Goal: Communication & Community: Answer question/provide support

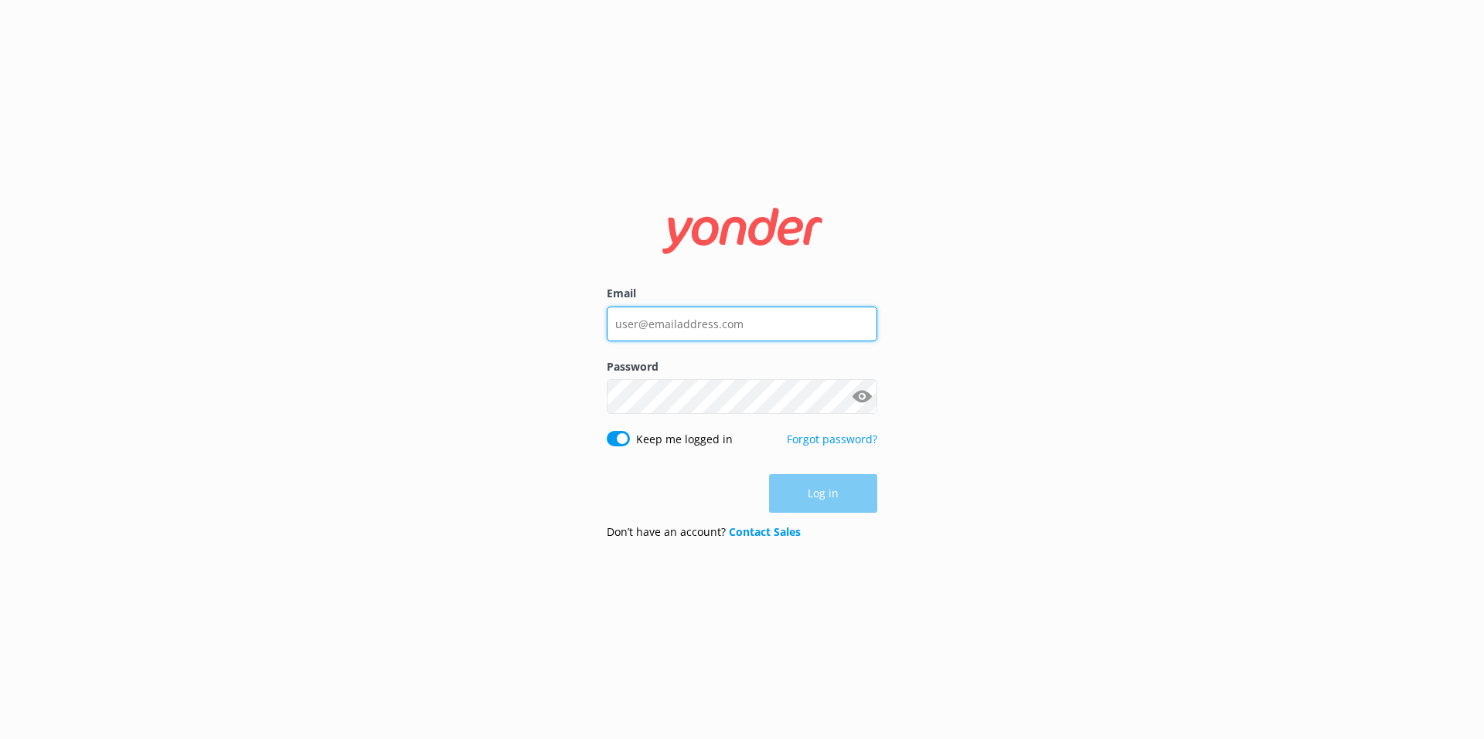
type input "[EMAIL_ADDRESS][DOMAIN_NAME]"
click at [827, 501] on div "Log in" at bounding box center [742, 493] width 270 height 39
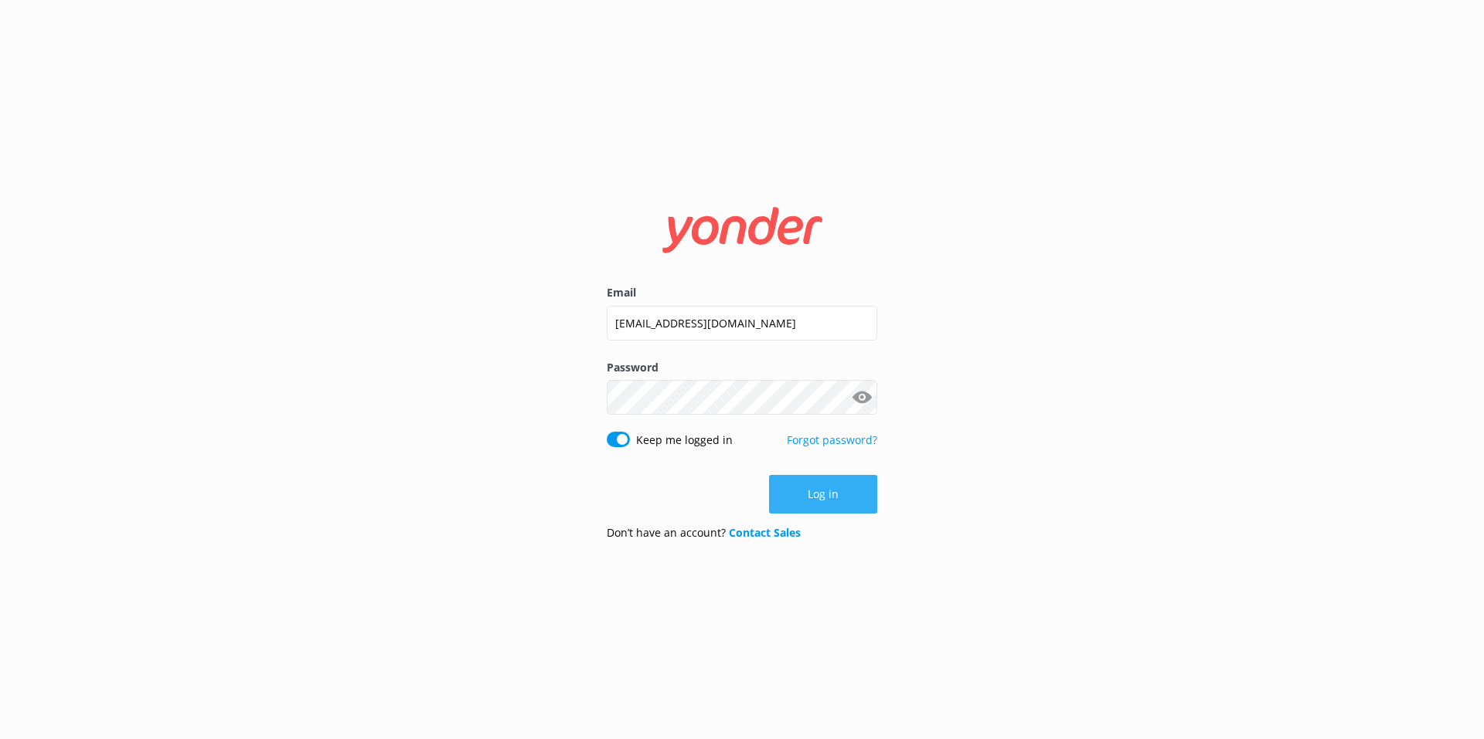
click at [804, 499] on button "Log in" at bounding box center [823, 494] width 108 height 39
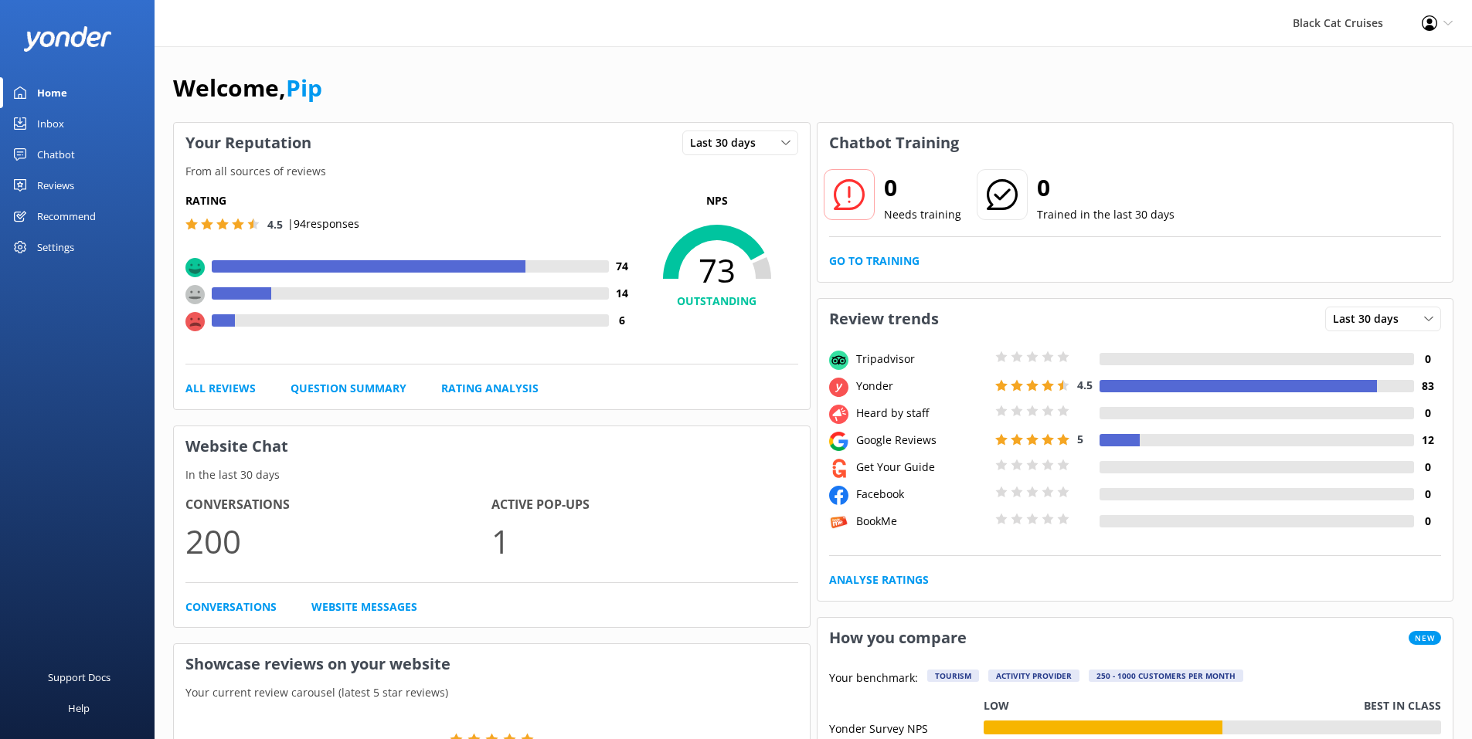
click at [46, 122] on div "Inbox" at bounding box center [50, 123] width 27 height 31
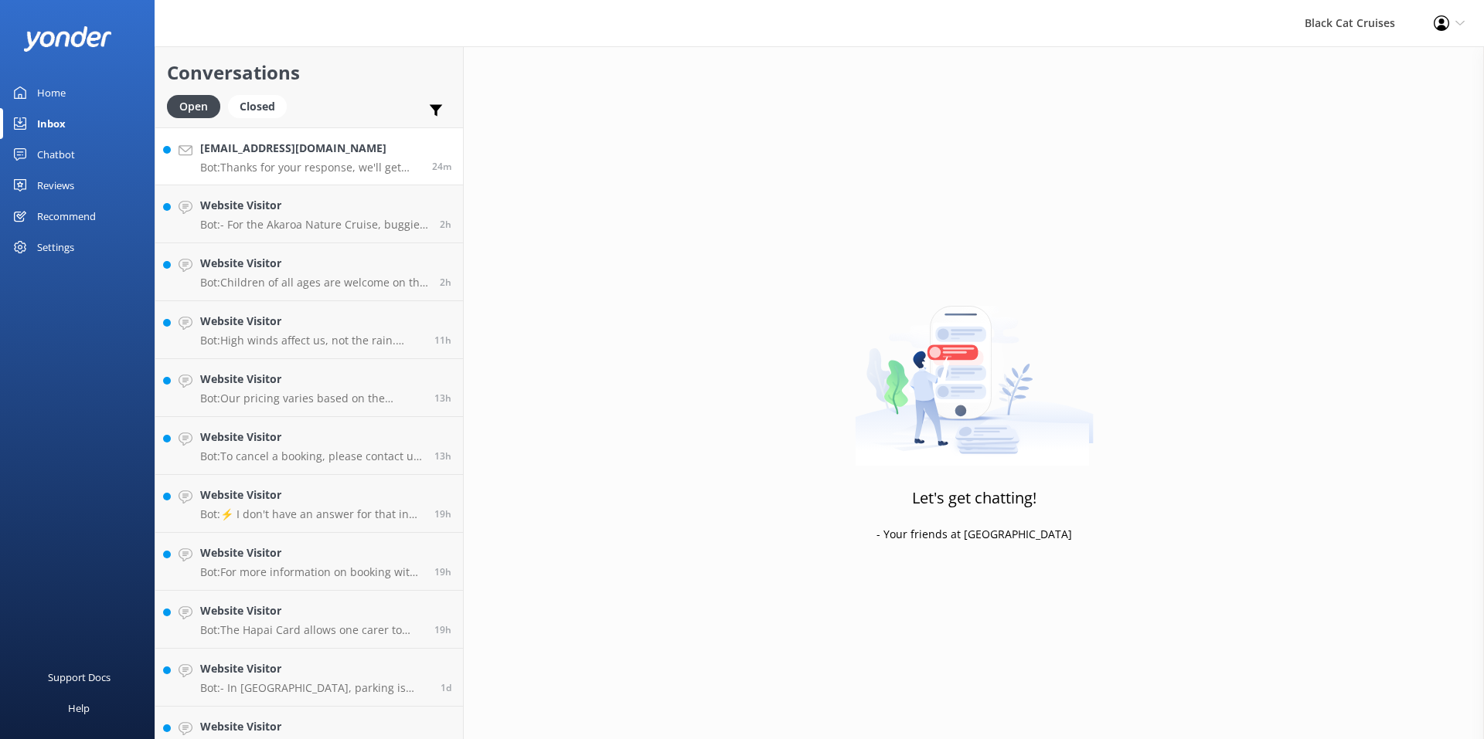
click at [365, 167] on p "Bot: Thanks for your response, we'll get back to you as soon as we can during o…" at bounding box center [310, 168] width 220 height 14
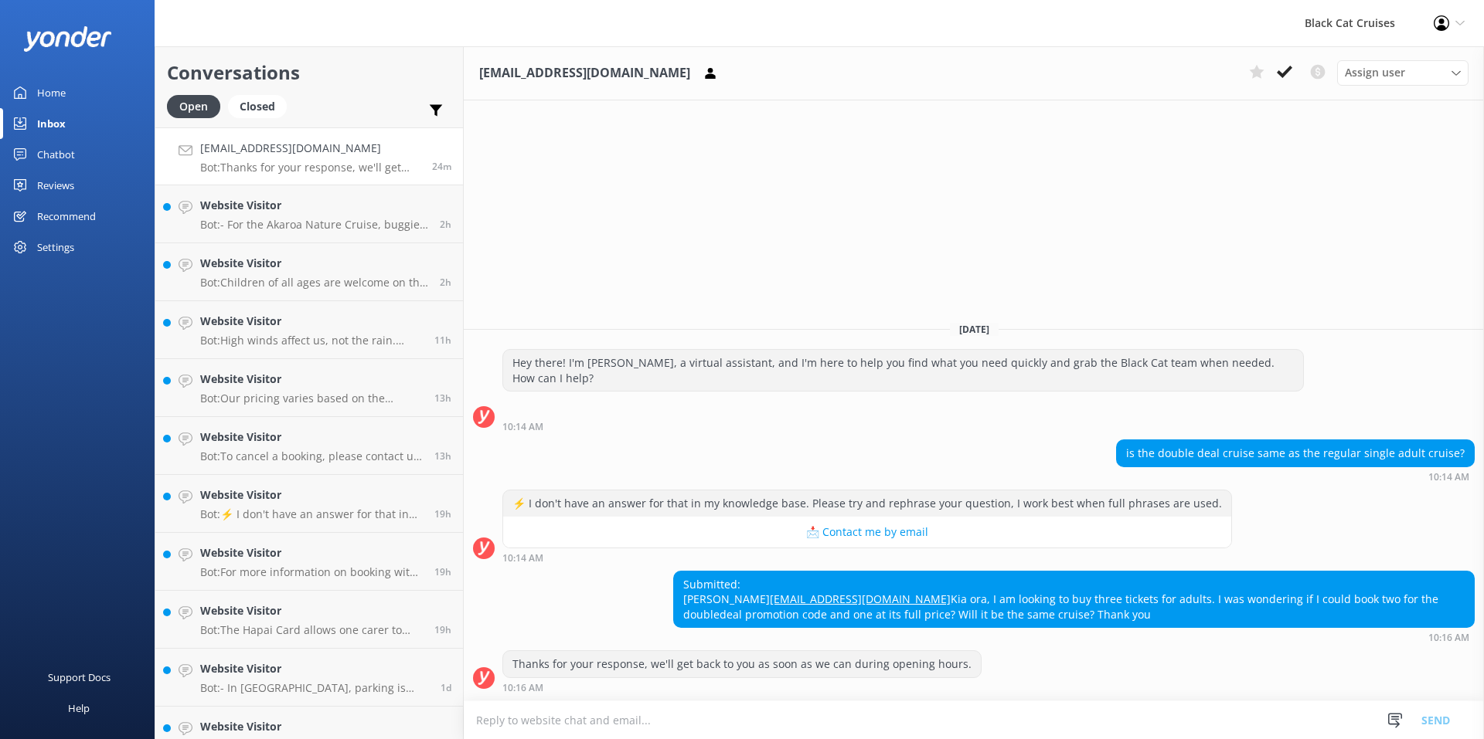
click at [493, 720] on textarea at bounding box center [974, 721] width 1020 height 38
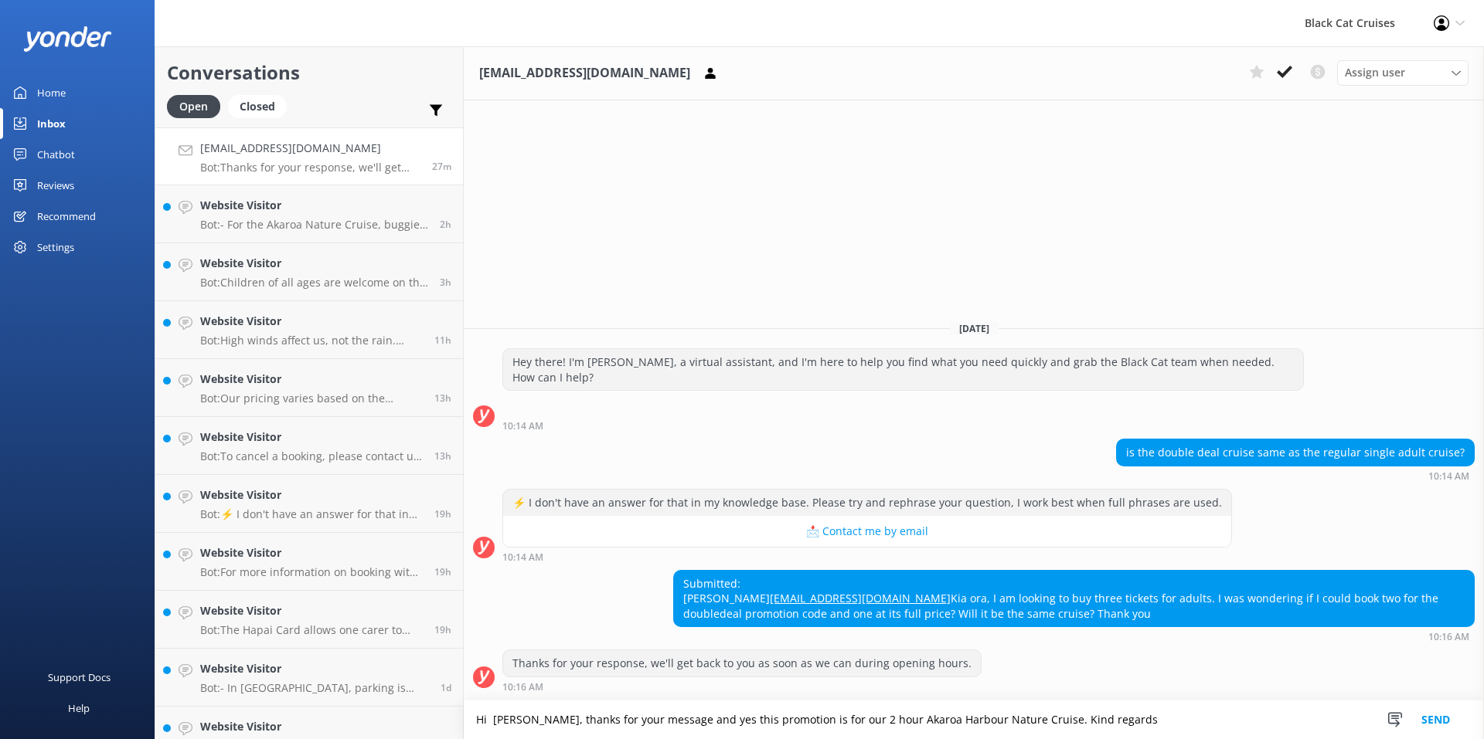
type textarea "Hi [PERSON_NAME], thanks for your message and yes this promotion is for our 2 h…"
click at [1430, 724] on button "Send" at bounding box center [1435, 720] width 58 height 39
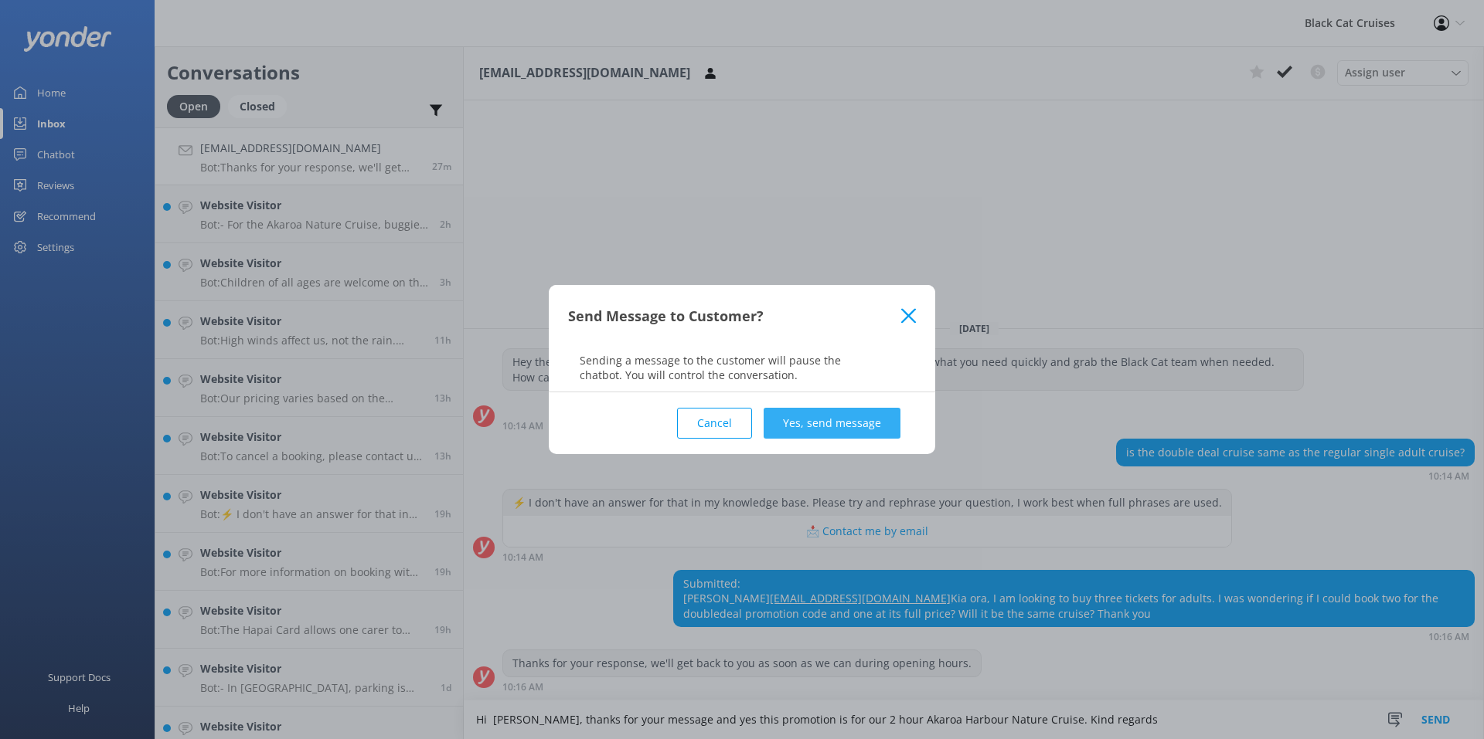
click at [810, 420] on button "Yes, send message" at bounding box center [831, 423] width 137 height 31
